Goal: Task Accomplishment & Management: Use online tool/utility

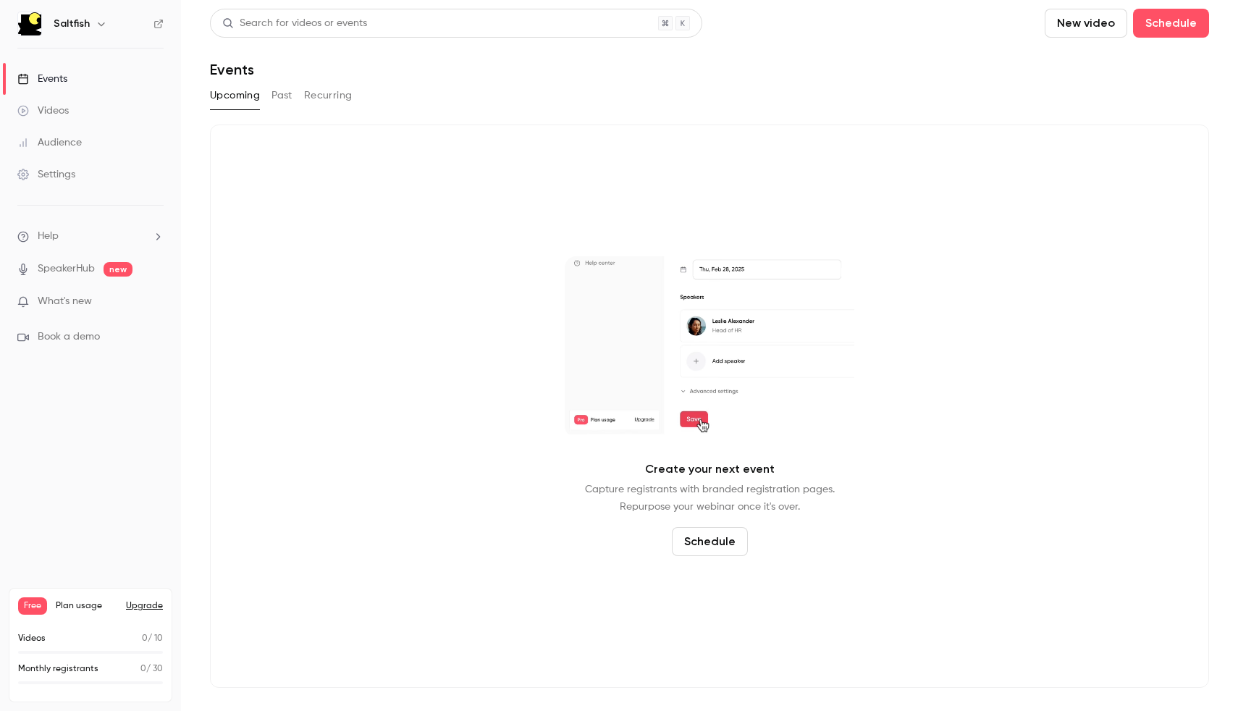
click at [431, 166] on div "Create your next event Capture registrants with branded registration pages. Rep…" at bounding box center [709, 405] width 999 height 563
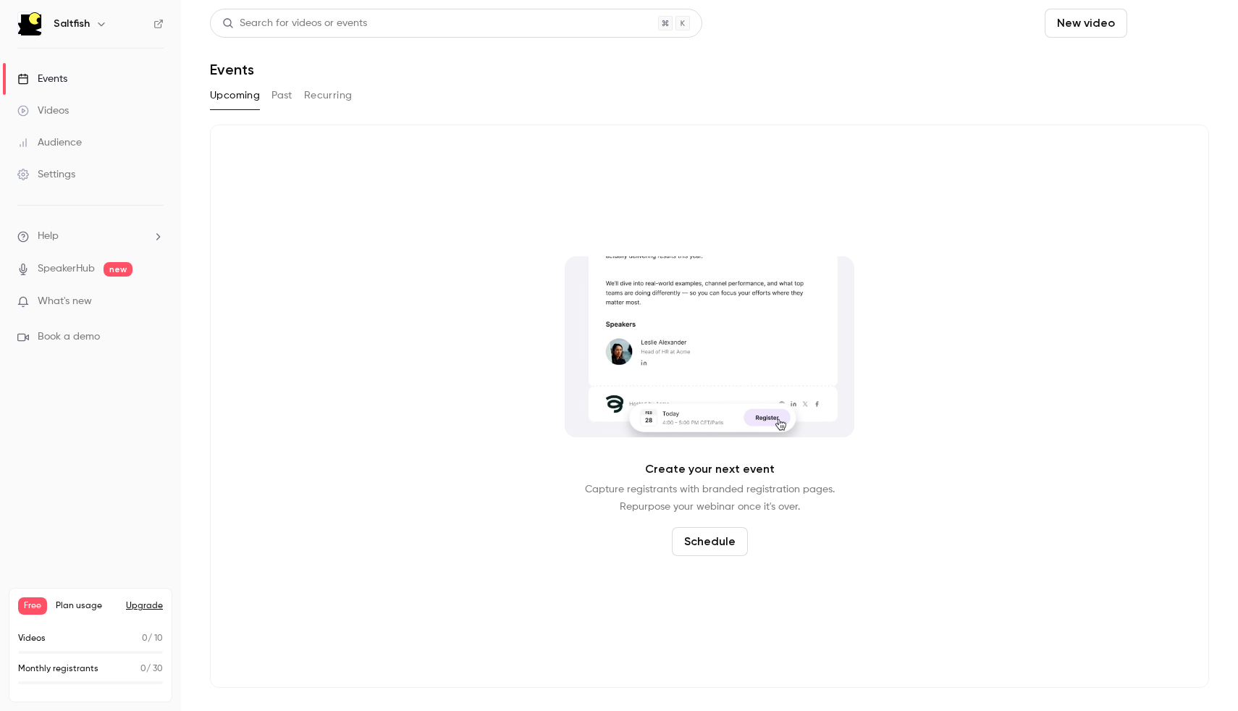
click at [1168, 17] on button "Schedule" at bounding box center [1171, 23] width 76 height 29
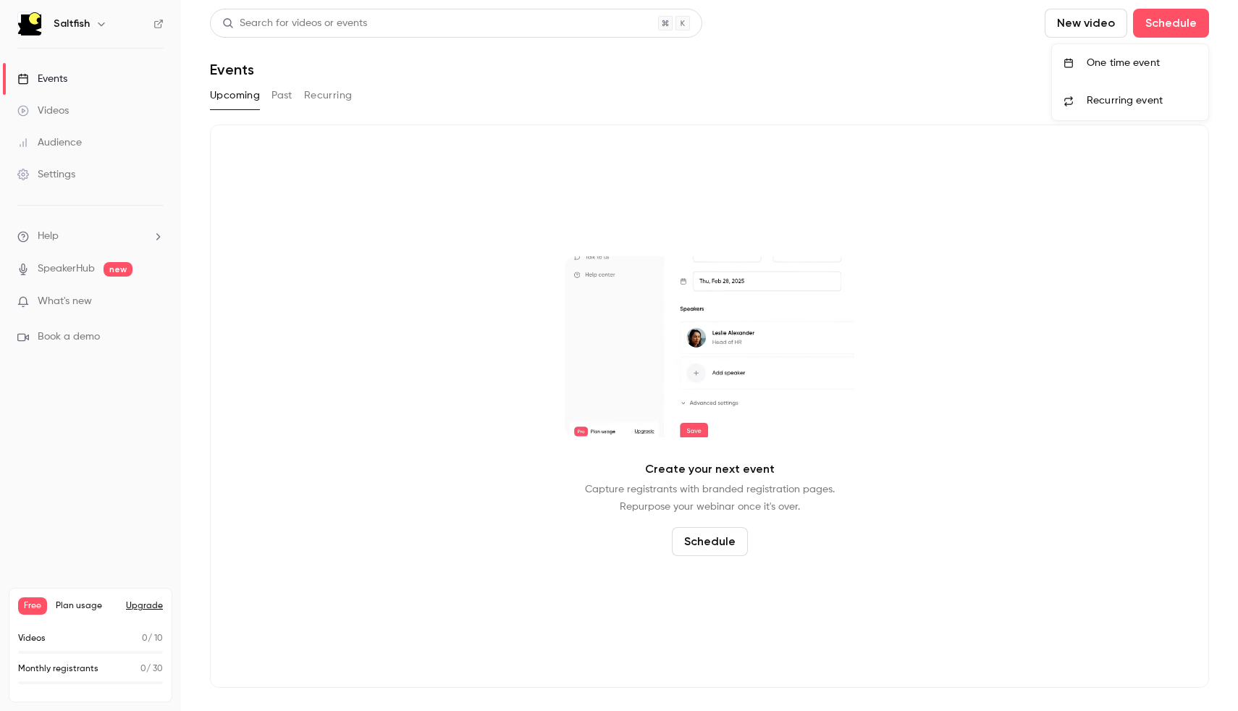
click at [1111, 52] on li "One time event" at bounding box center [1130, 63] width 156 height 38
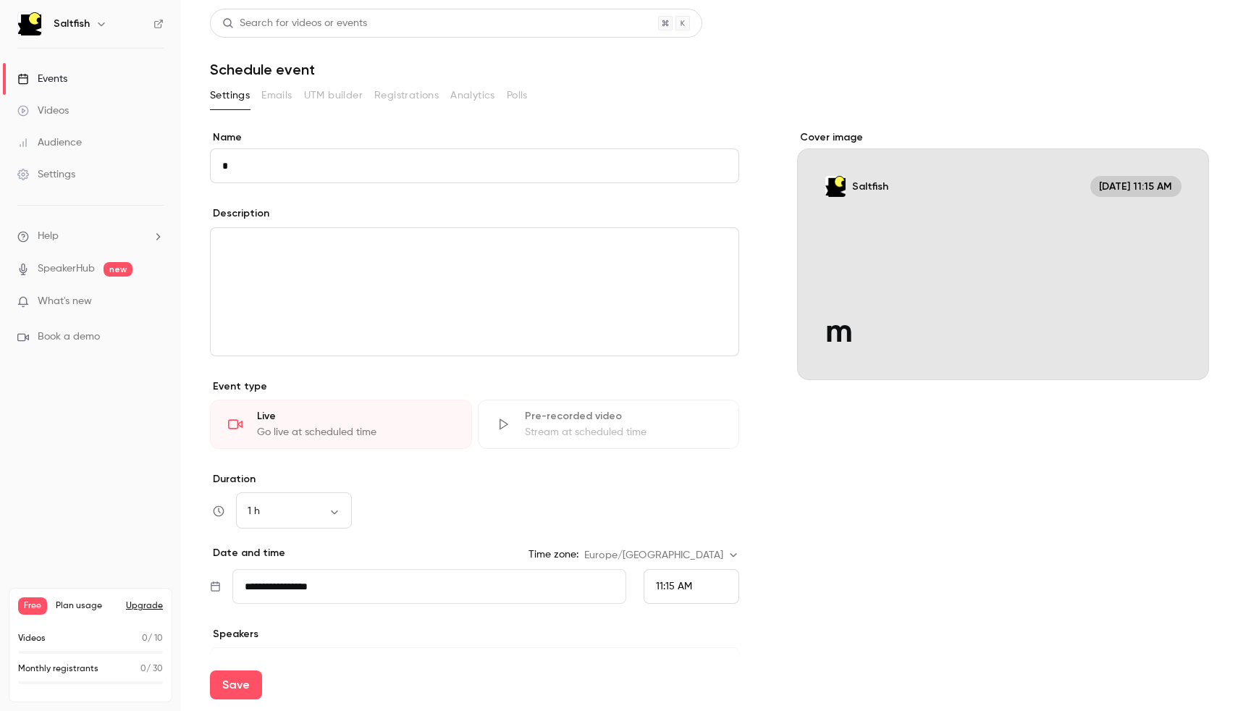
type input "*"
click at [210, 670] on button "Save" at bounding box center [236, 684] width 52 height 29
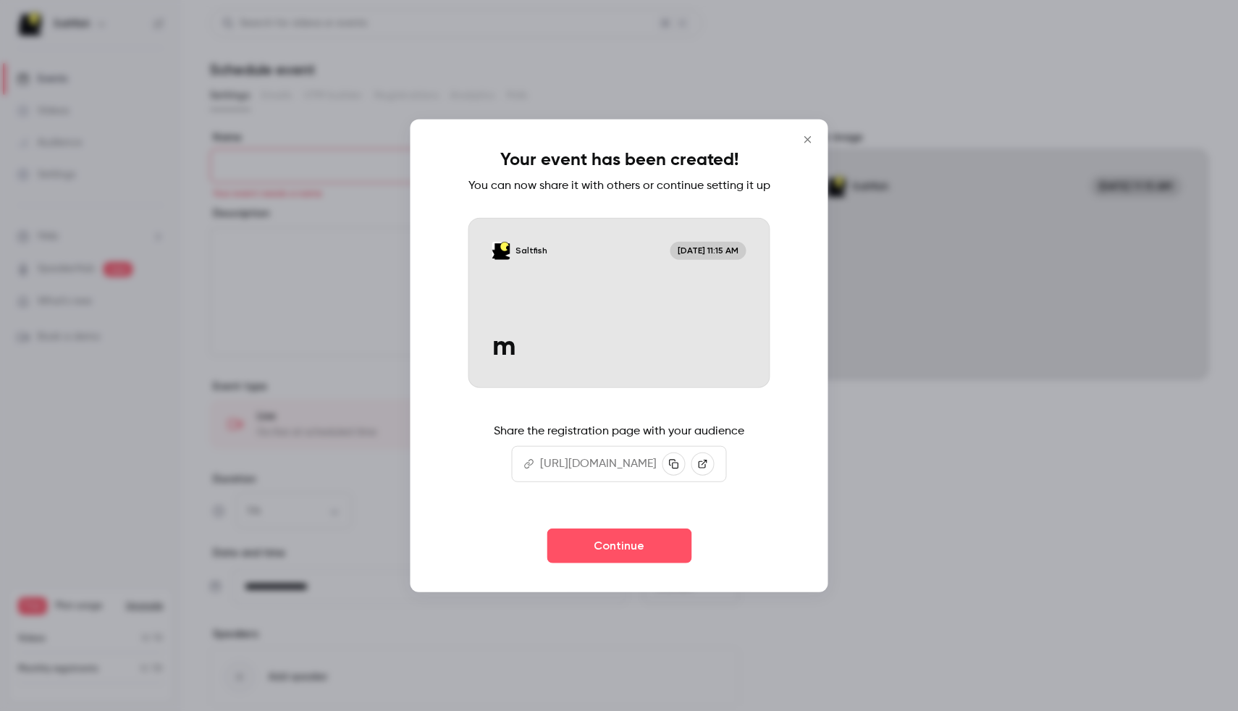
click at [714, 475] on link at bounding box center [702, 463] width 23 height 23
click at [646, 562] on button "Continue" at bounding box center [618, 545] width 145 height 35
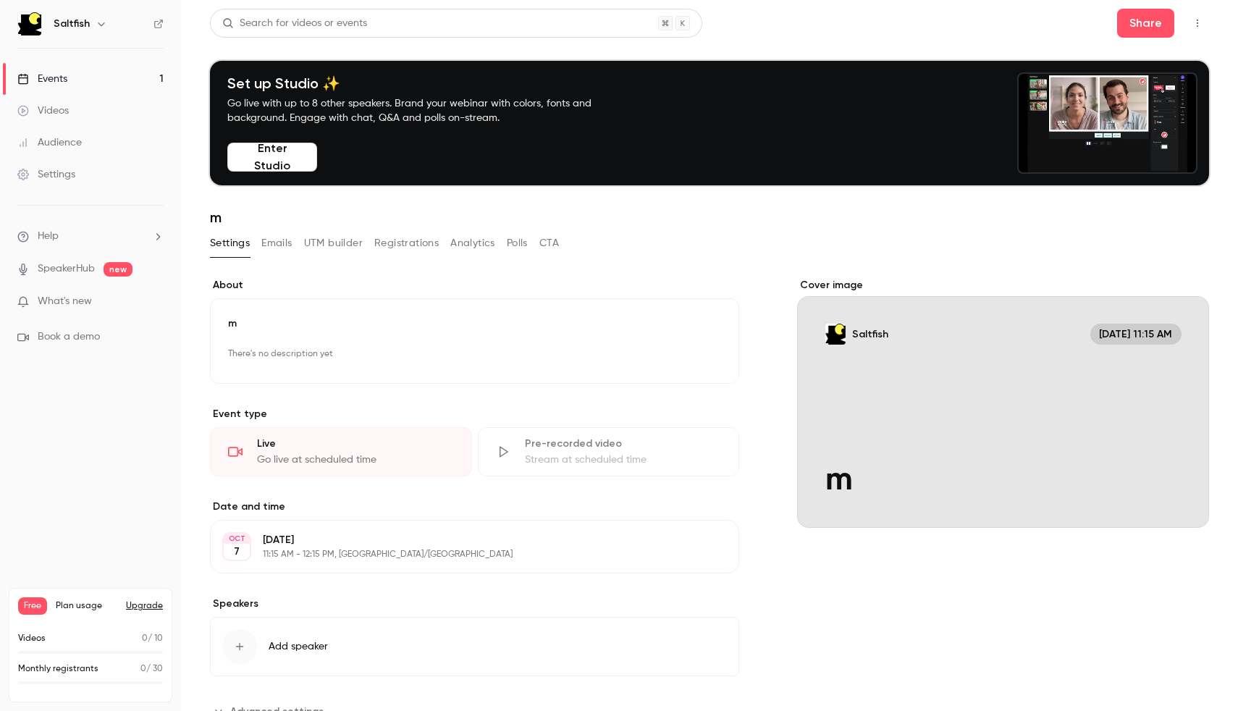
click at [276, 166] on button "Enter Studio" at bounding box center [272, 157] width 90 height 29
